Goal: Check status: Check status

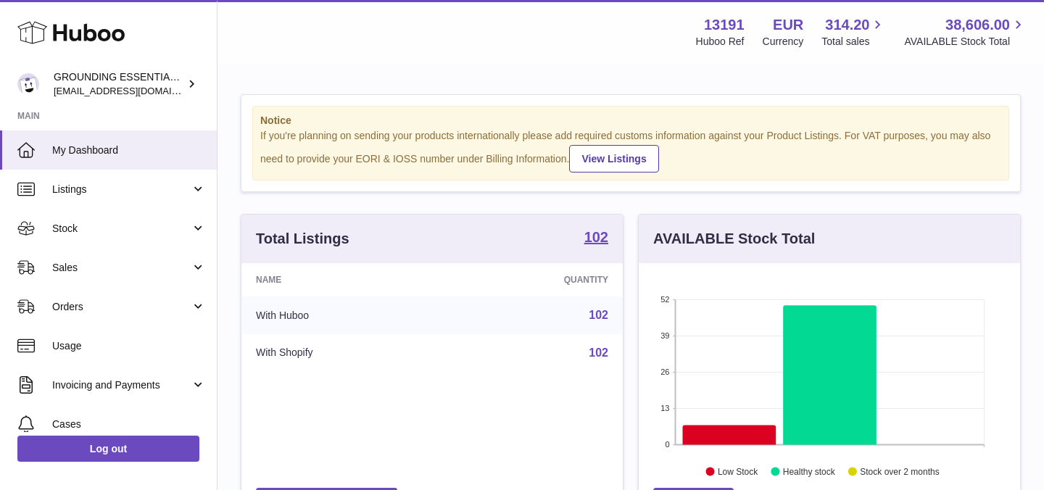
scroll to position [226, 381]
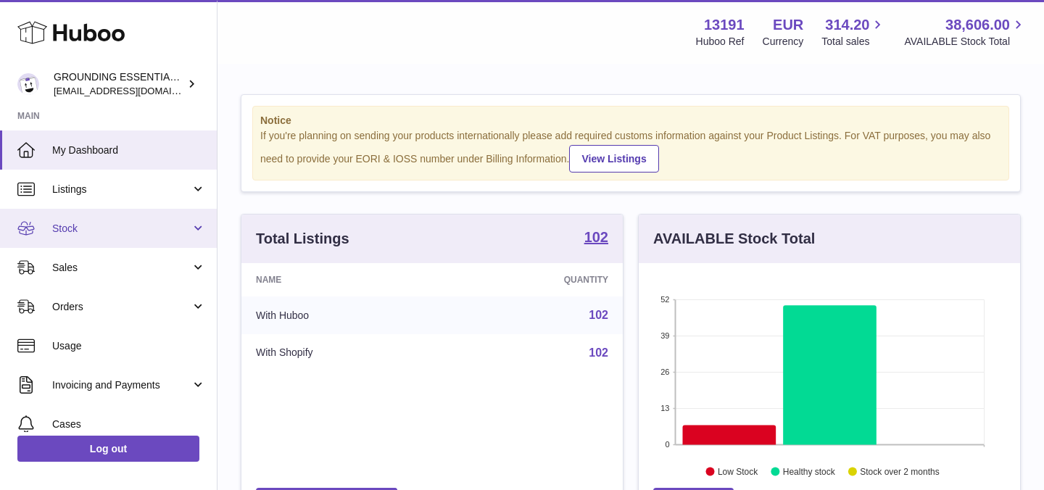
click at [125, 236] on link "Stock" at bounding box center [108, 228] width 217 height 39
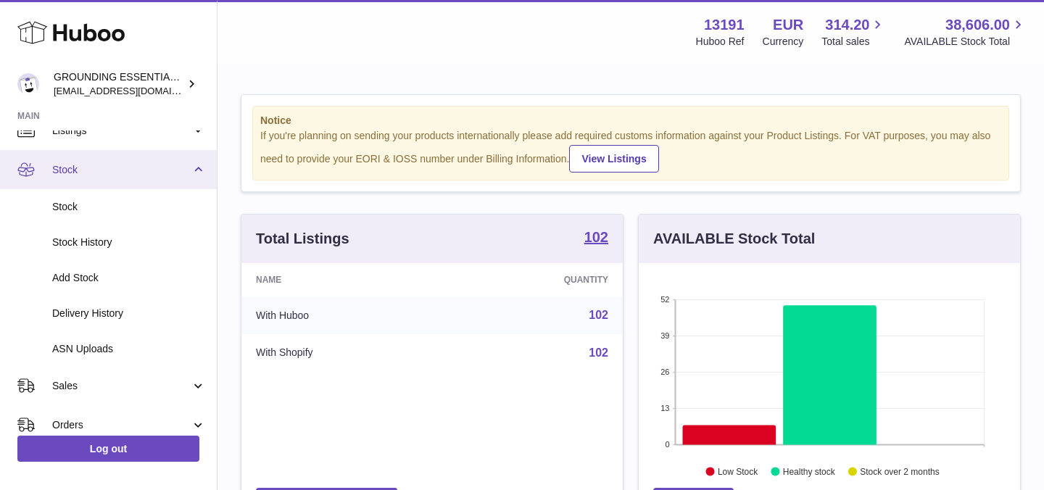
scroll to position [73, 0]
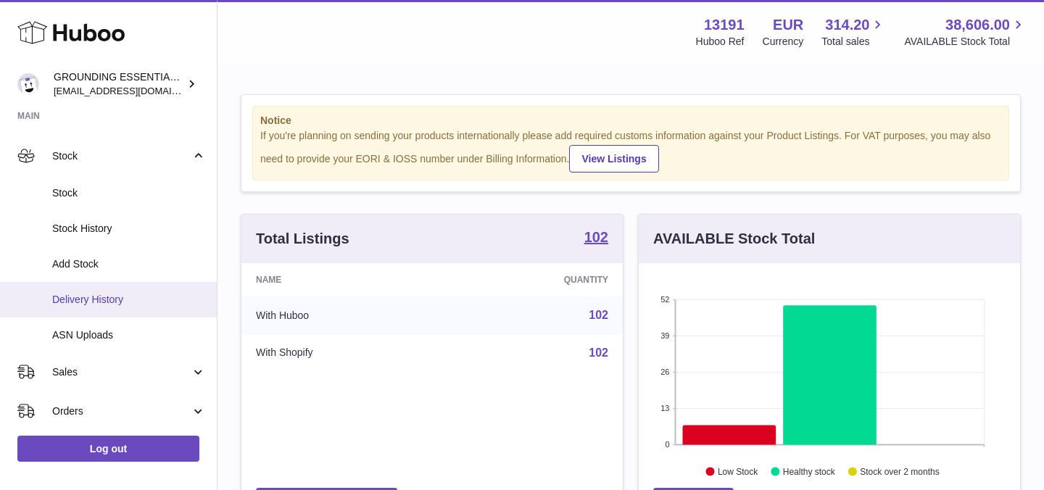
click at [121, 294] on span "Delivery History" at bounding box center [129, 300] width 154 height 14
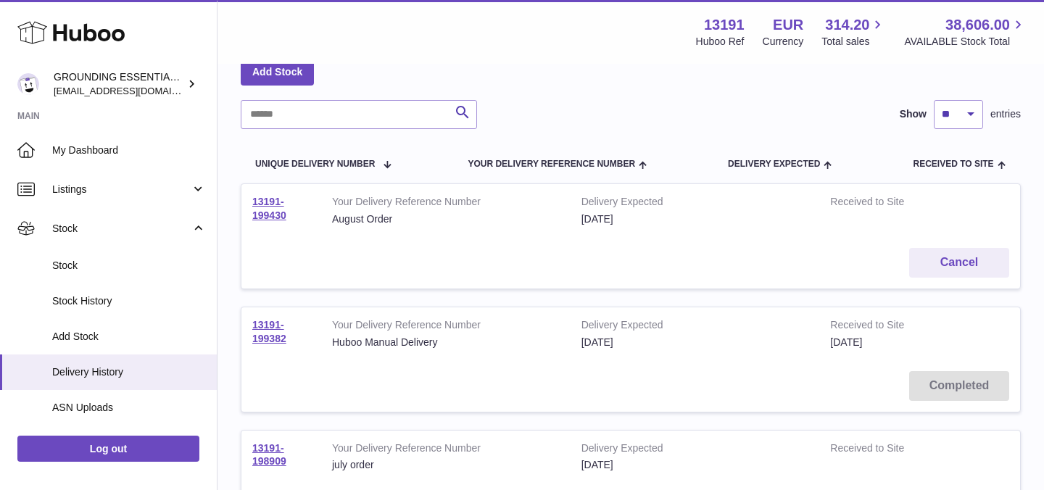
scroll to position [81, 0]
click at [272, 207] on td "13191-199430" at bounding box center [281, 209] width 80 height 53
click at [272, 202] on link "13191-199430" at bounding box center [269, 207] width 34 height 25
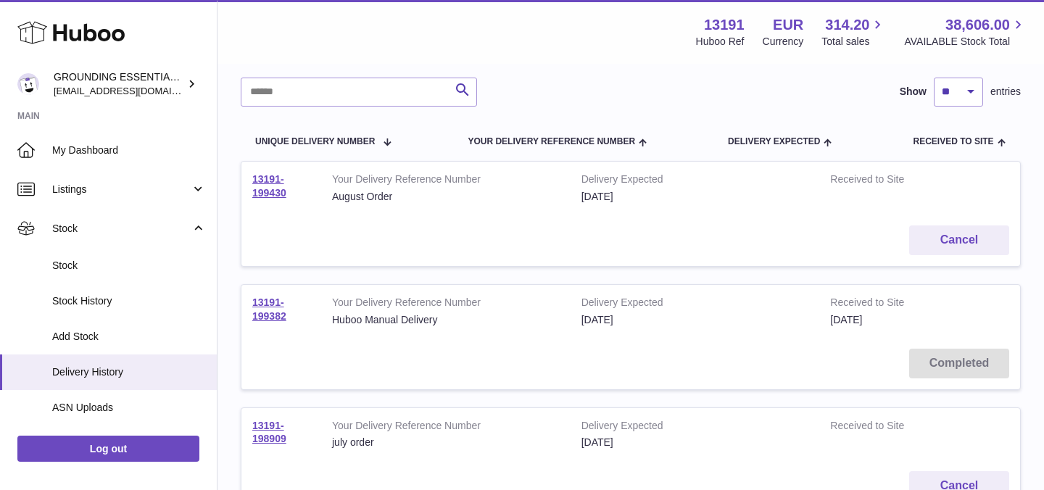
scroll to position [105, 0]
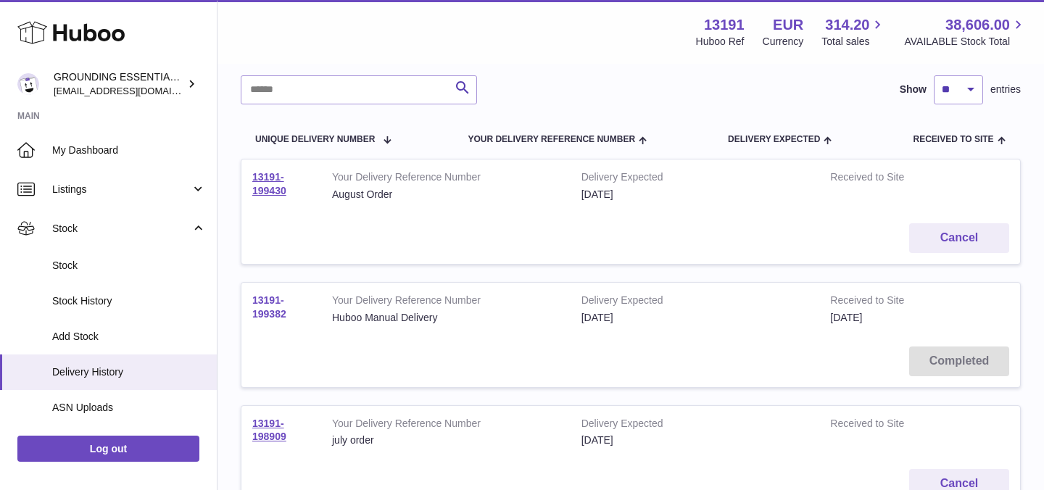
click at [270, 300] on link "13191-199382" at bounding box center [269, 306] width 34 height 25
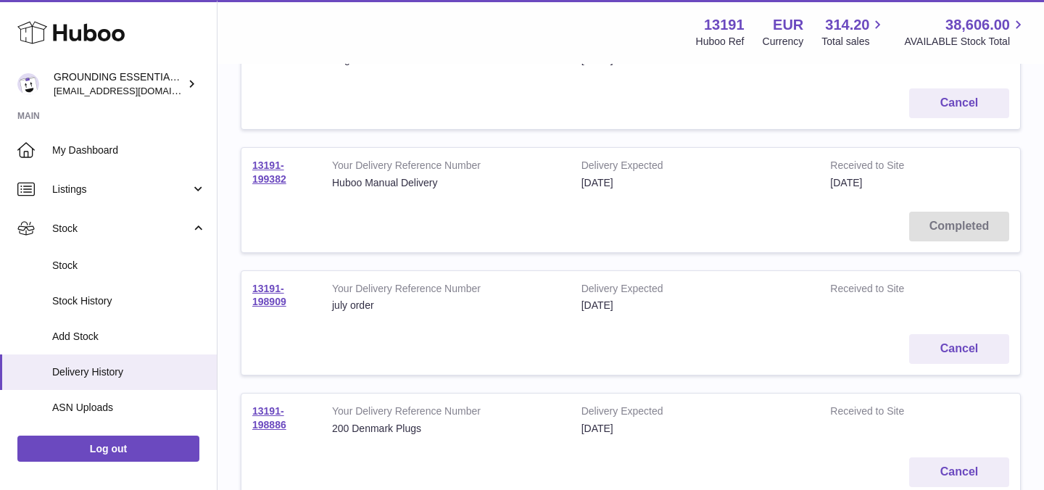
scroll to position [253, 0]
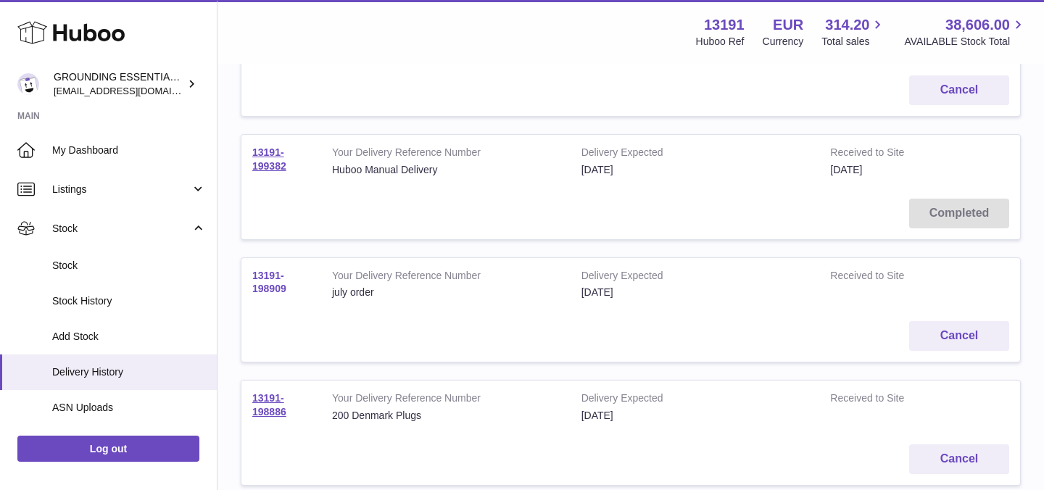
click at [268, 275] on link "13191-198909" at bounding box center [269, 282] width 34 height 25
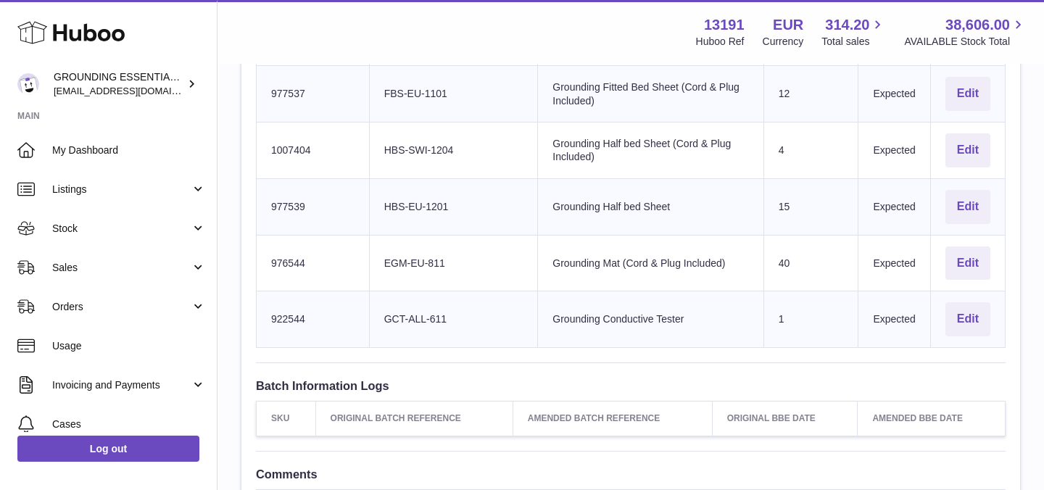
scroll to position [763, 0]
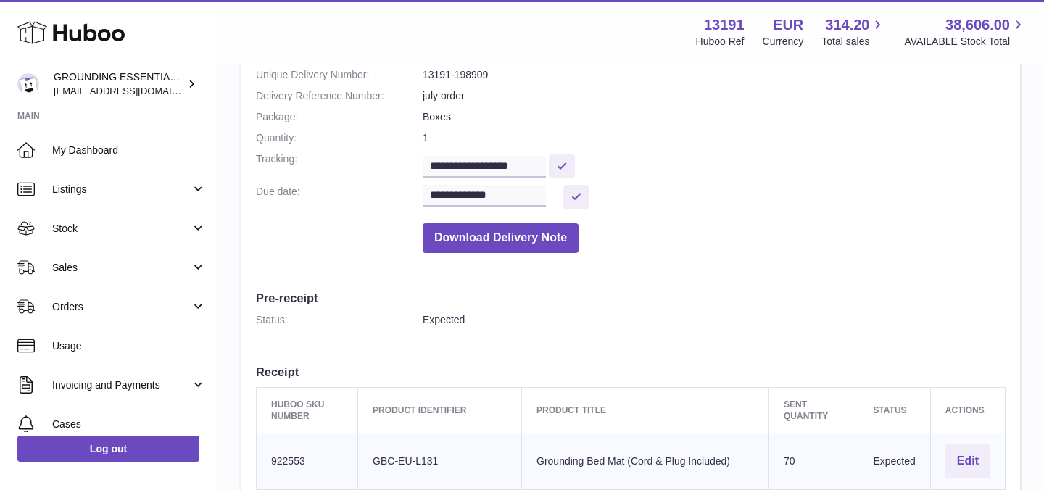
scroll to position [140, 0]
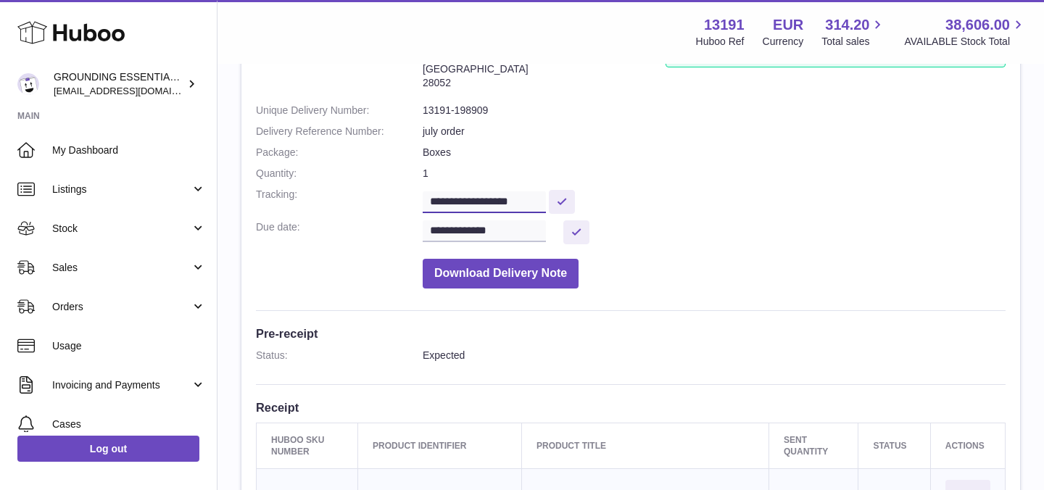
click at [478, 207] on input "**********" at bounding box center [484, 202] width 123 height 22
